Goal: Book appointment/travel/reservation

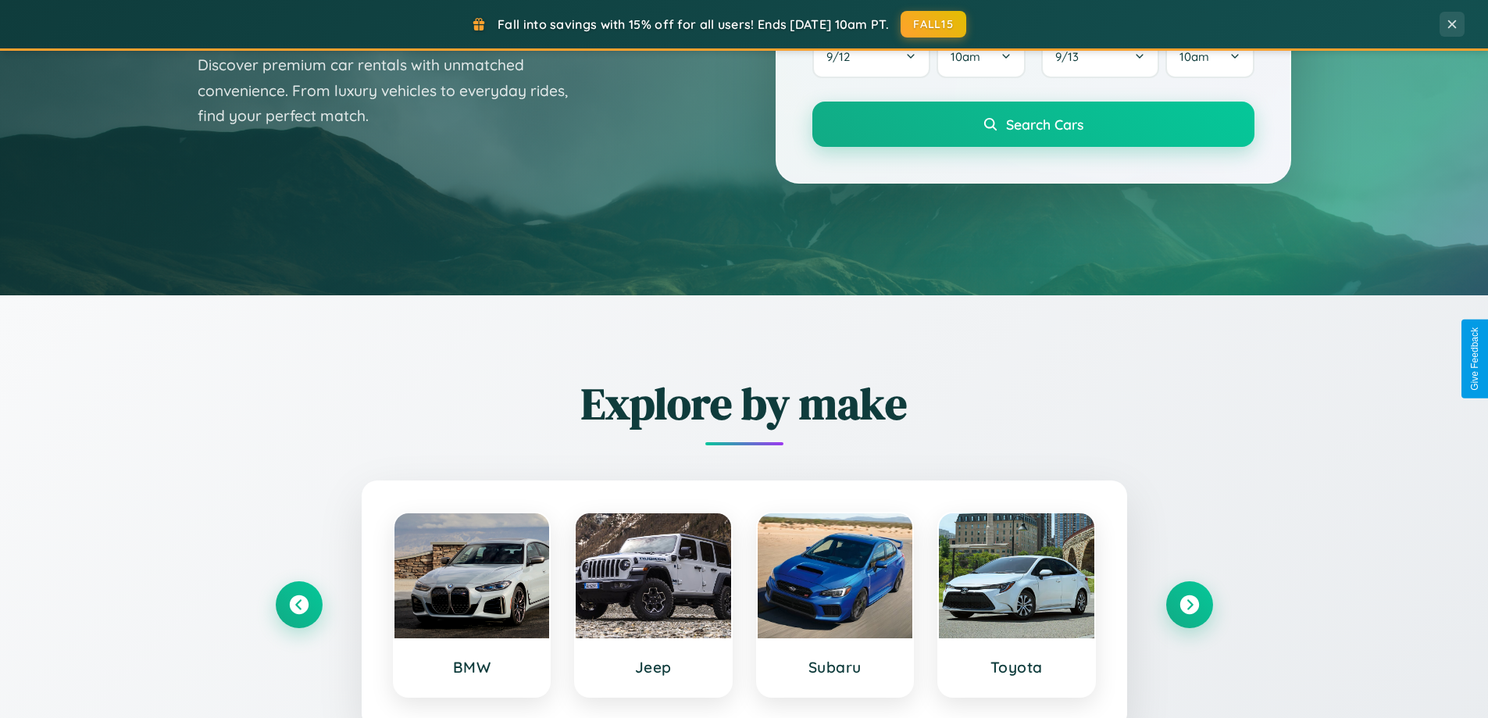
scroll to position [673, 0]
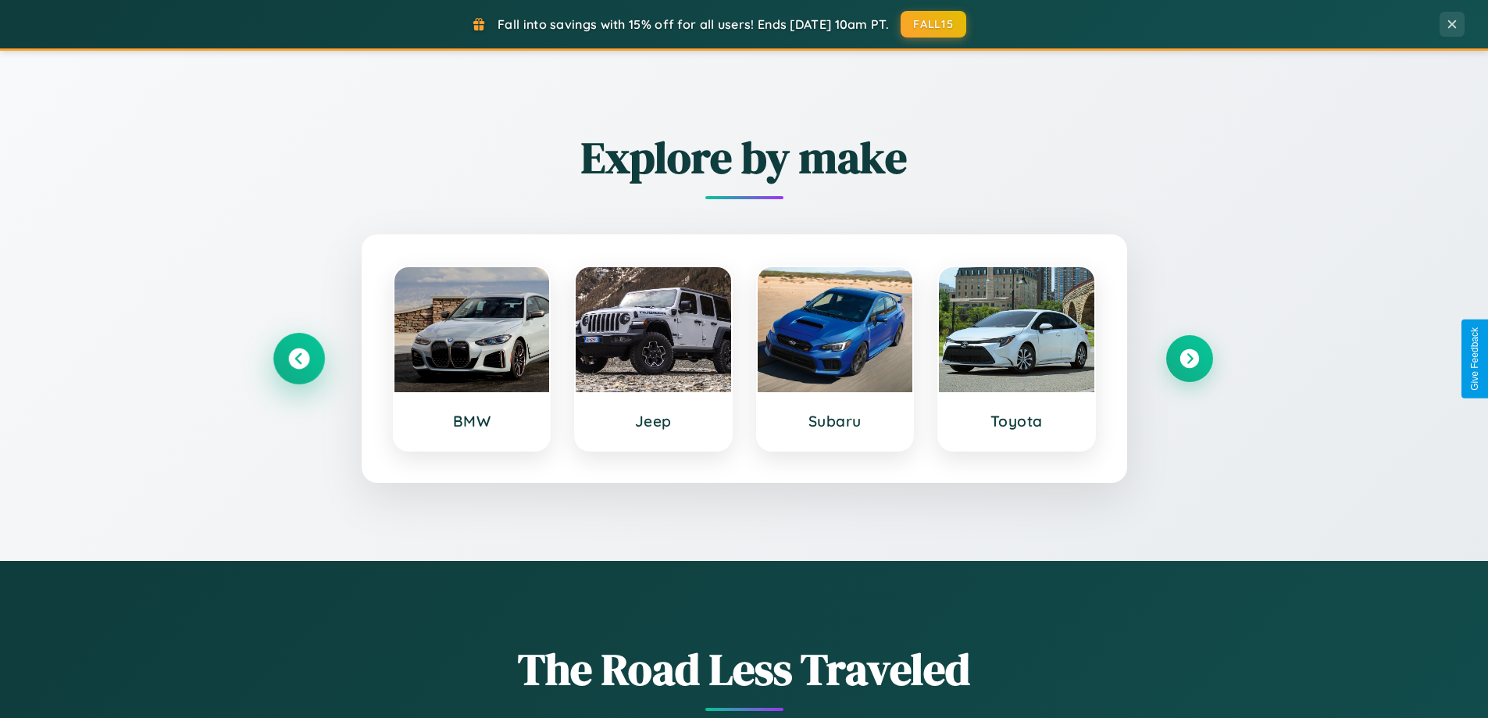
click at [298, 359] on icon at bounding box center [298, 358] width 21 height 21
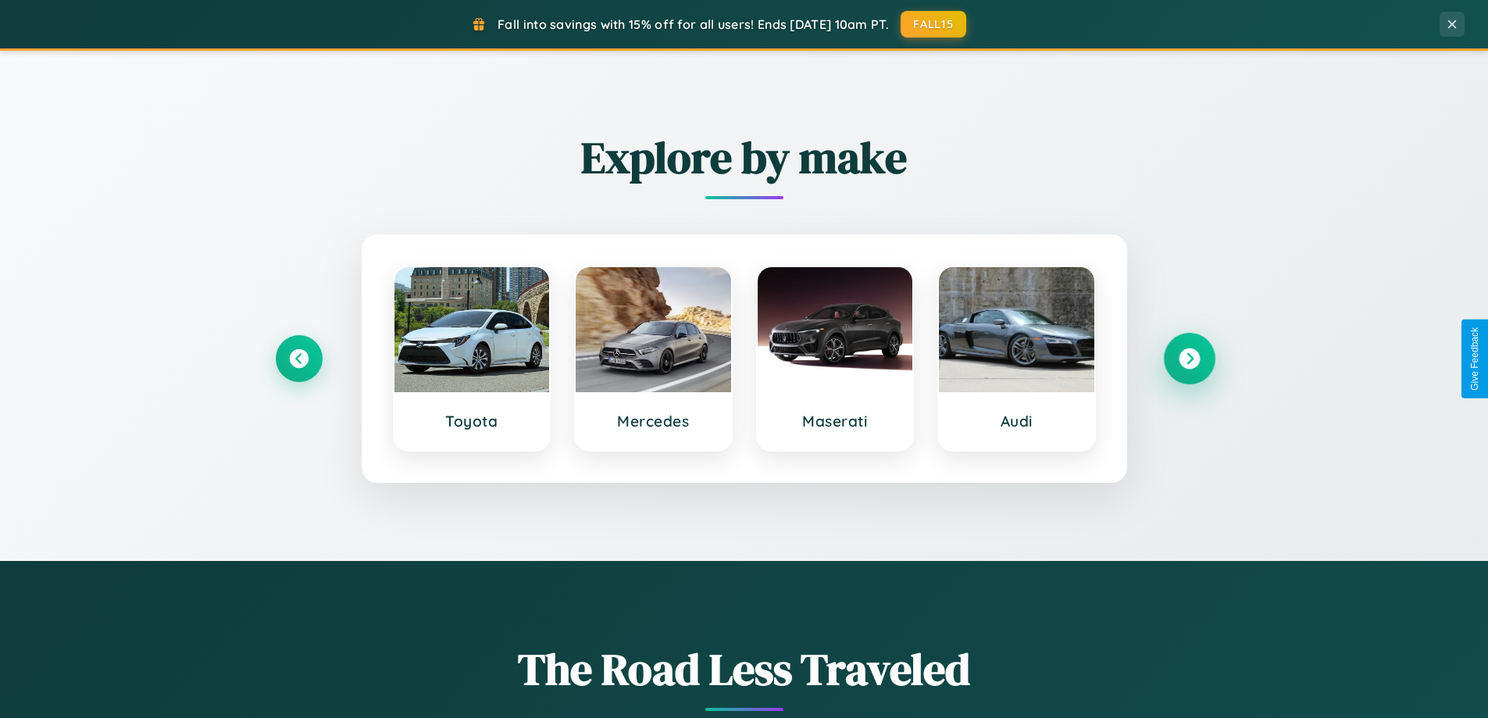
click at [1189, 359] on icon at bounding box center [1189, 358] width 21 height 21
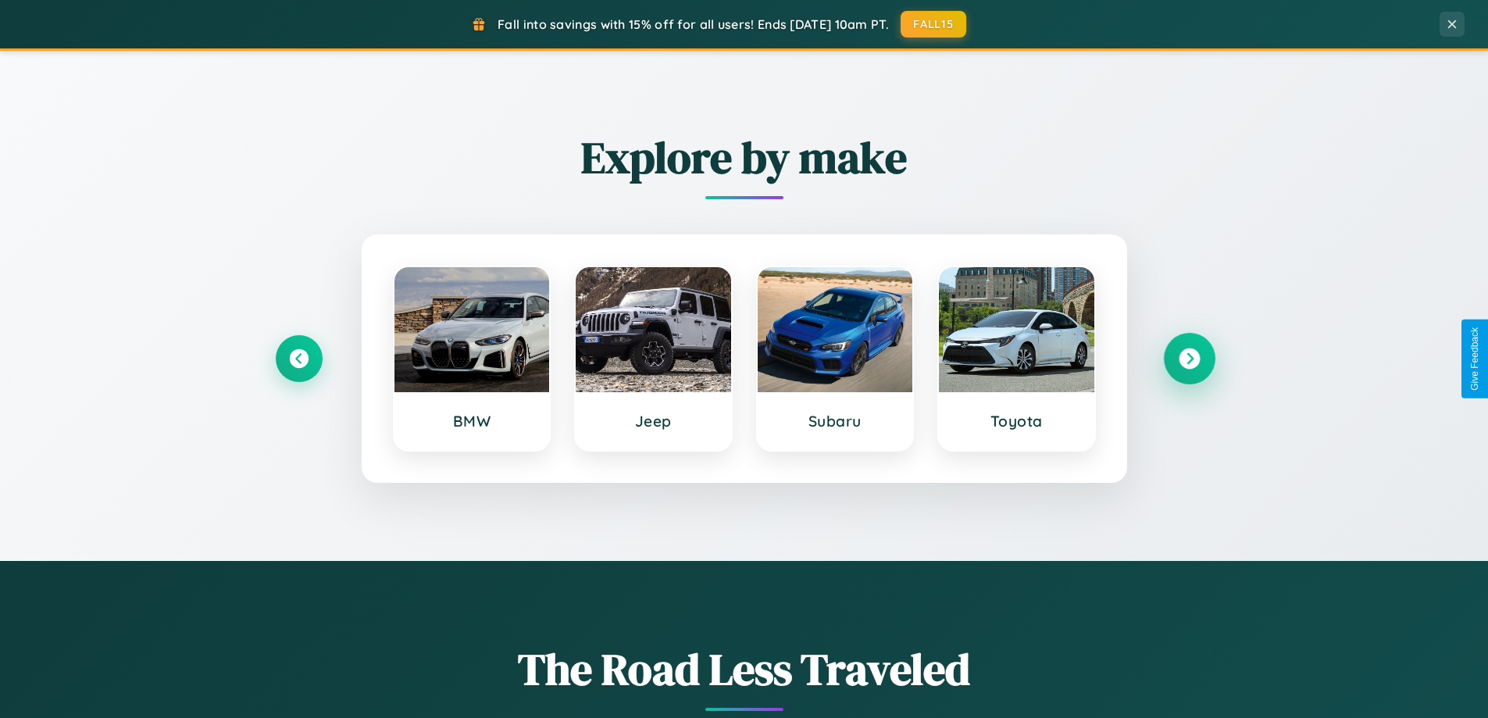
click at [1189, 359] on icon at bounding box center [1189, 358] width 21 height 21
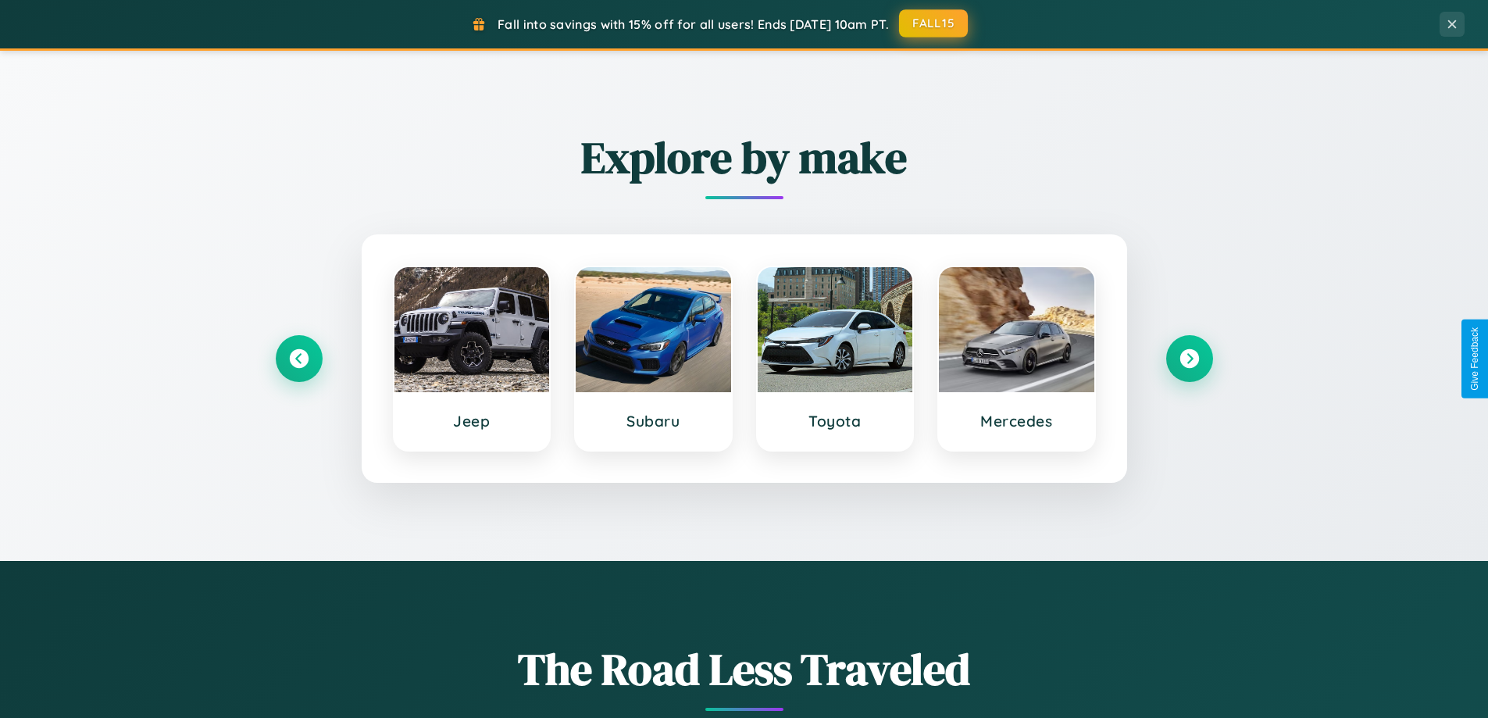
click at [934, 23] on button "FALL15" at bounding box center [933, 23] width 69 height 28
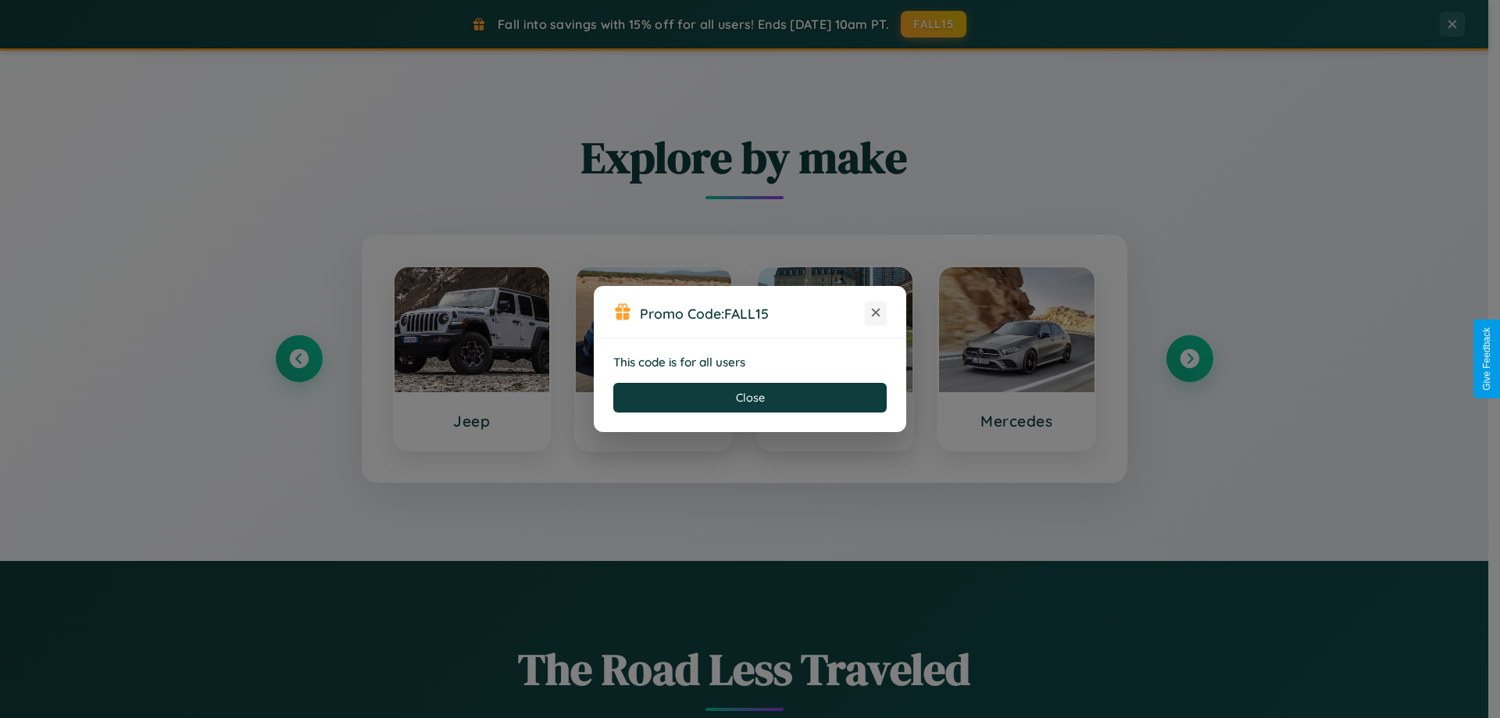
click at [876, 313] on icon at bounding box center [876, 313] width 16 height 16
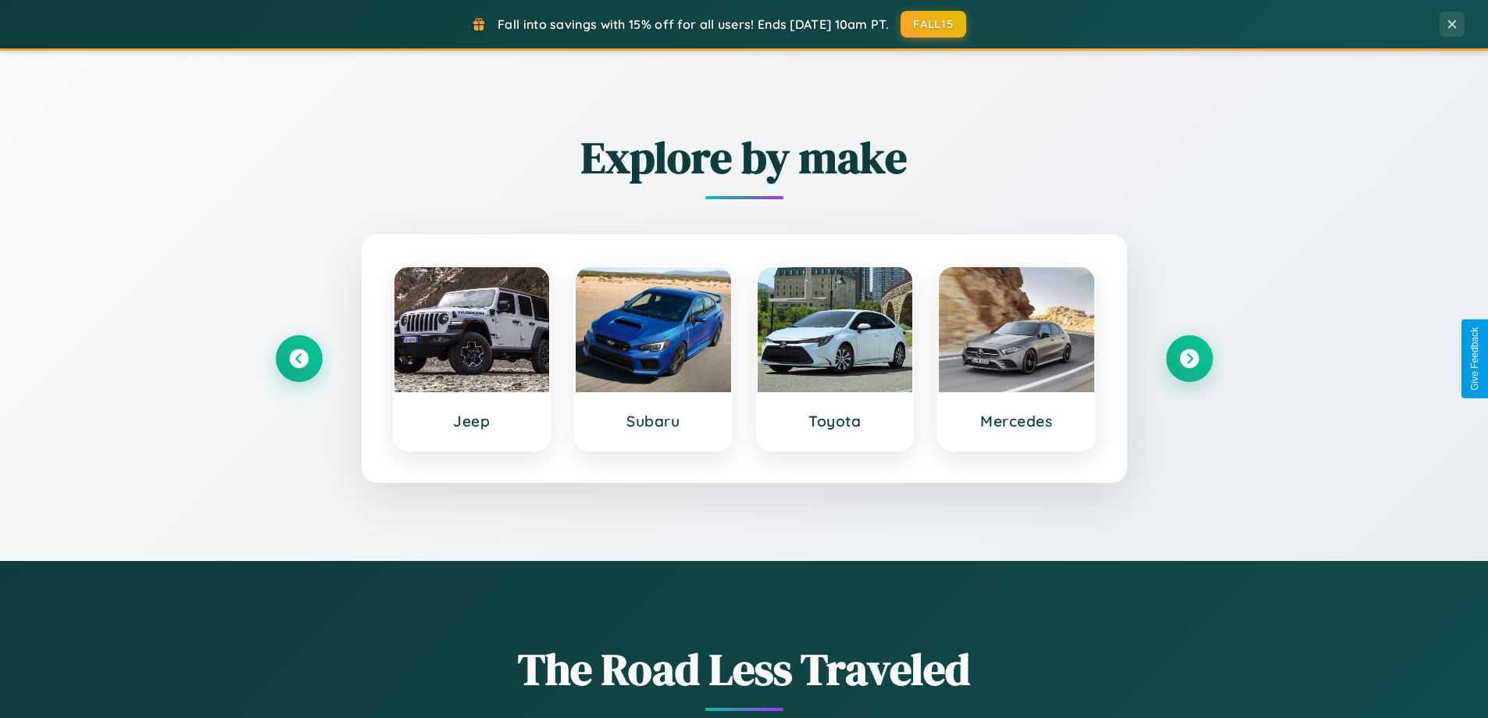
scroll to position [2510, 0]
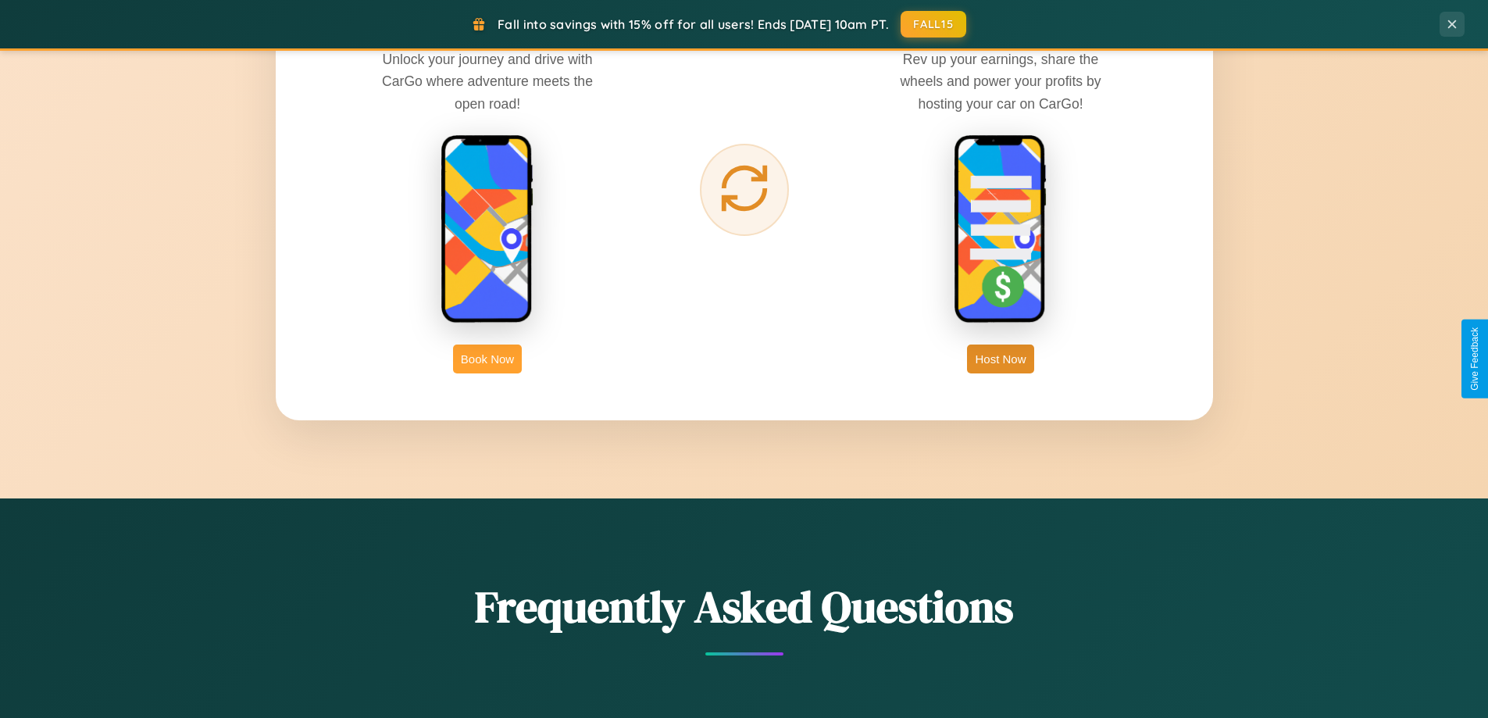
click at [487, 359] on button "Book Now" at bounding box center [487, 359] width 69 height 29
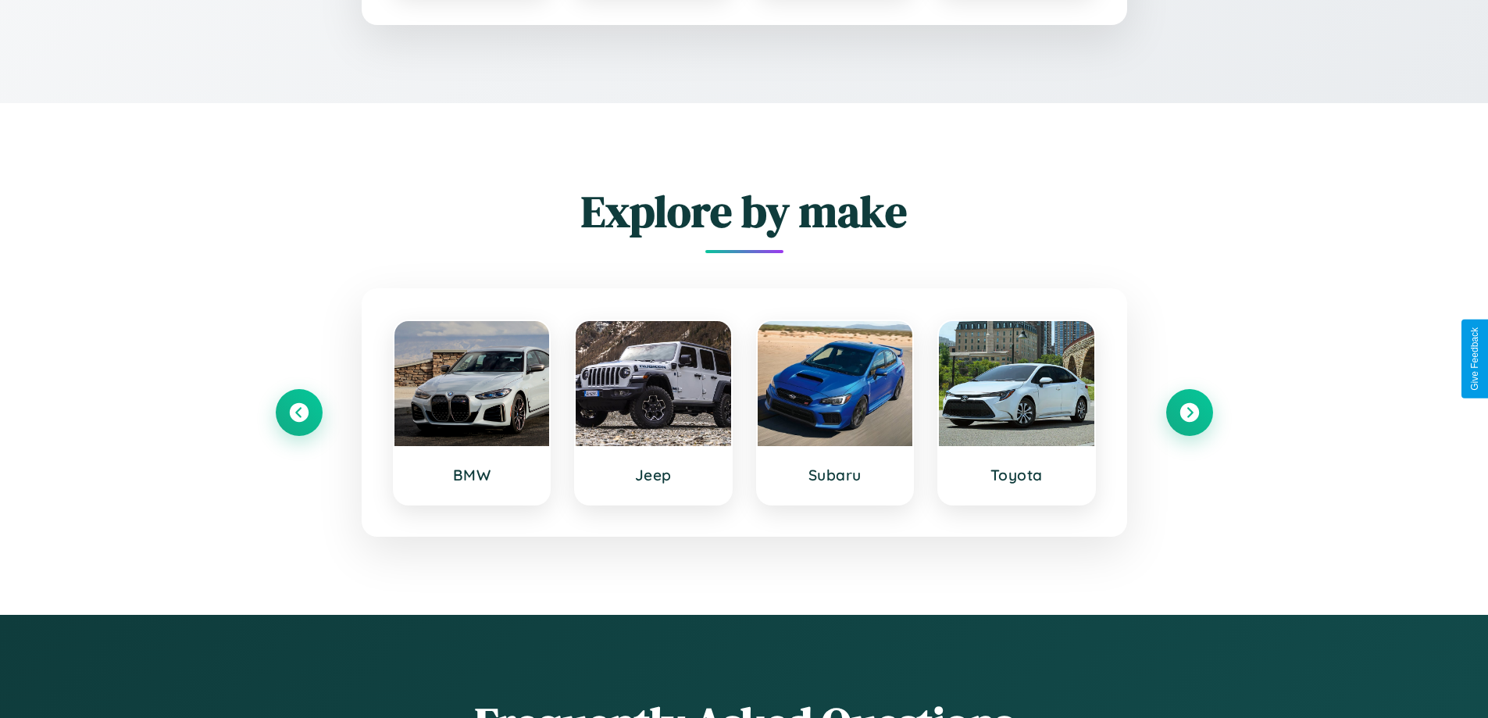
scroll to position [212, 0]
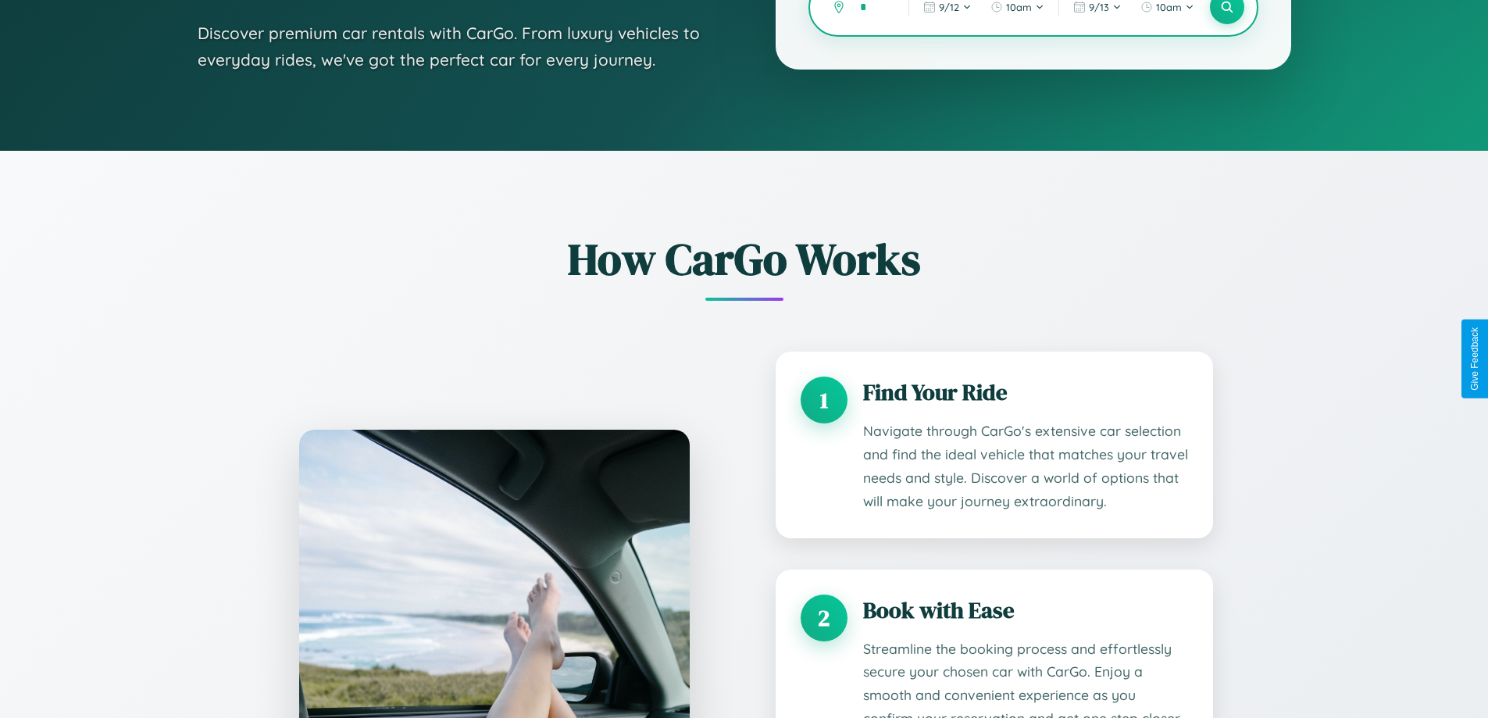
type input "**"
